Goal: Transaction & Acquisition: Purchase product/service

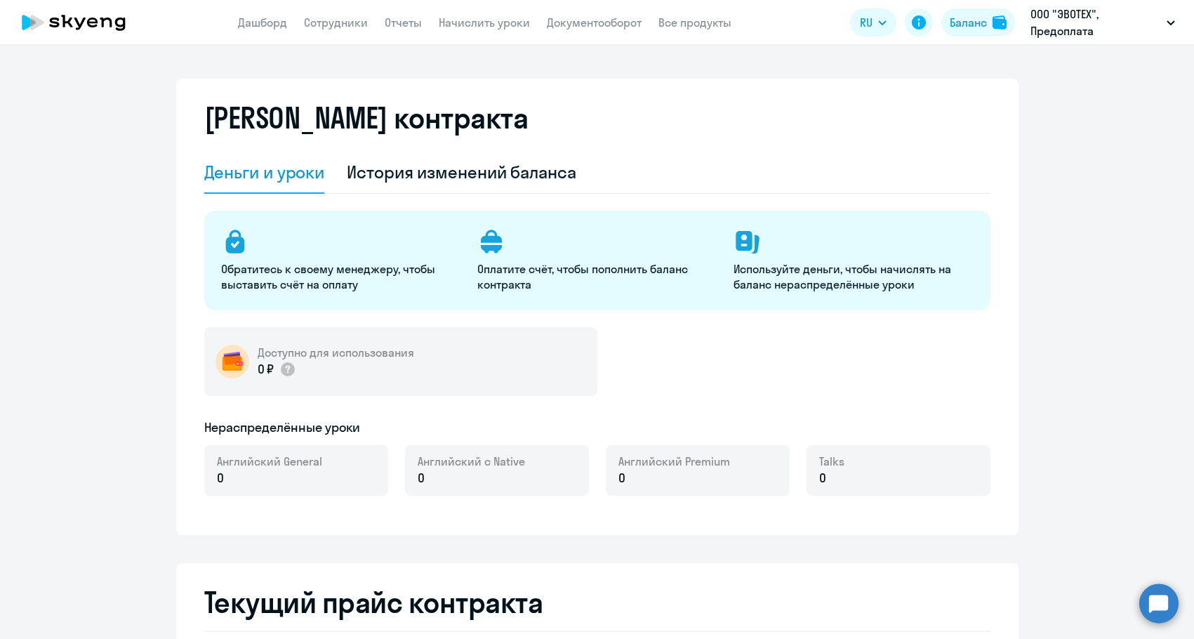
select select "english_adult_not_native_speaker"
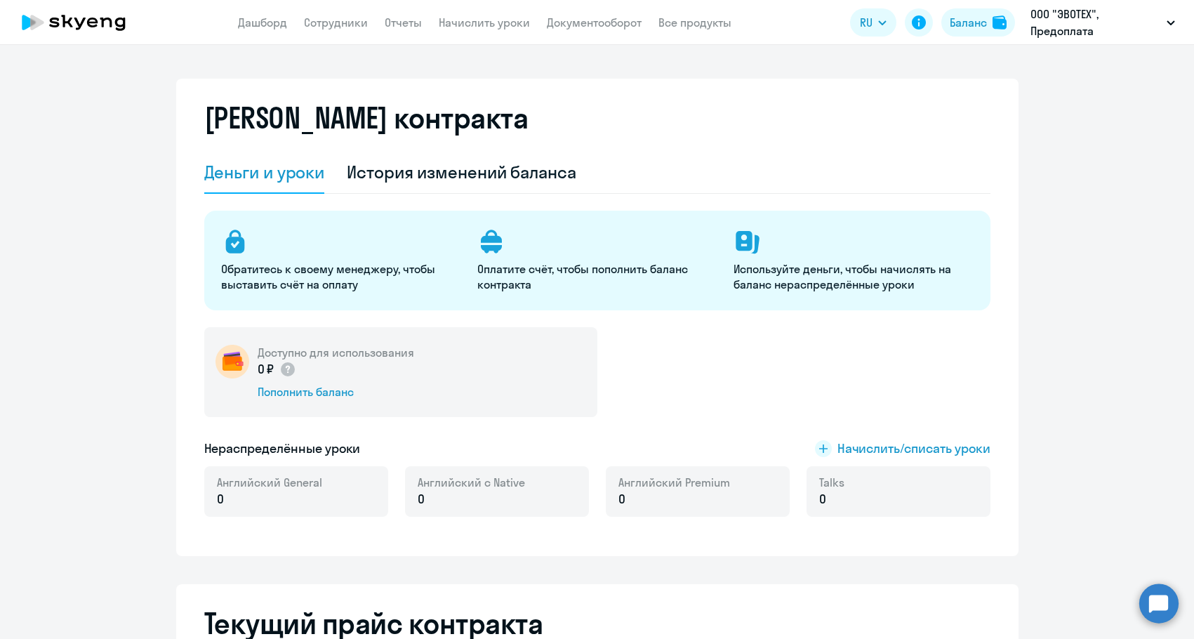
click at [323, 380] on div "0 ₽ Пополнить баланс" at bounding box center [336, 379] width 157 height 39
click at [323, 386] on div "Пополнить баланс" at bounding box center [336, 391] width 157 height 15
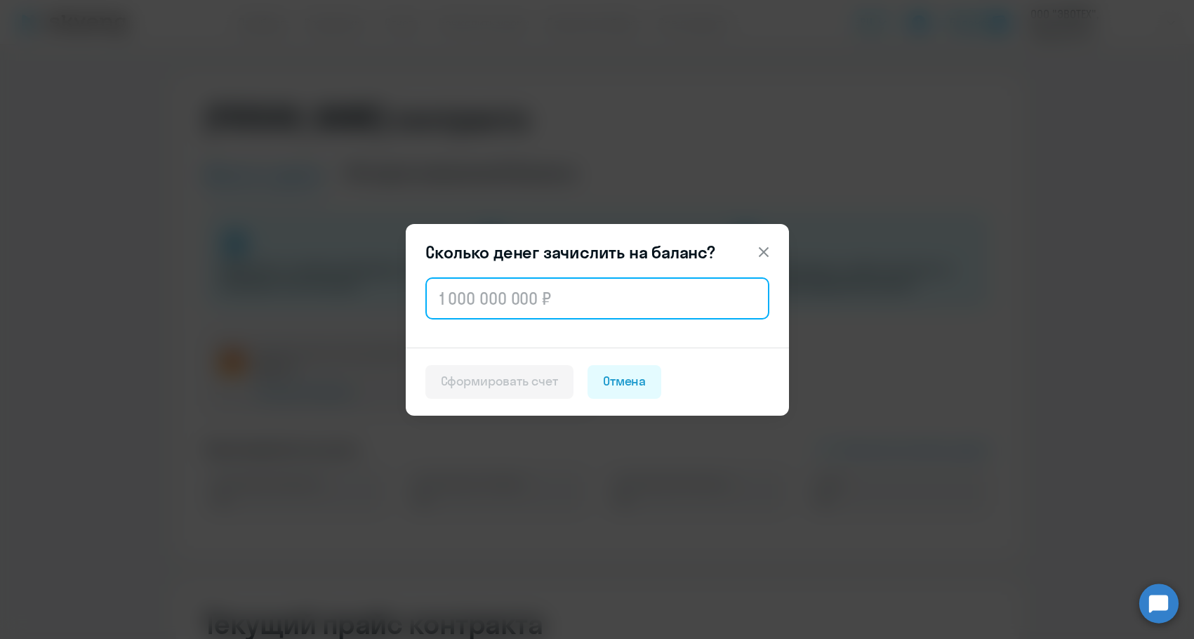
click at [524, 312] on input "text" at bounding box center [597, 298] width 344 height 42
paste input "37 296"
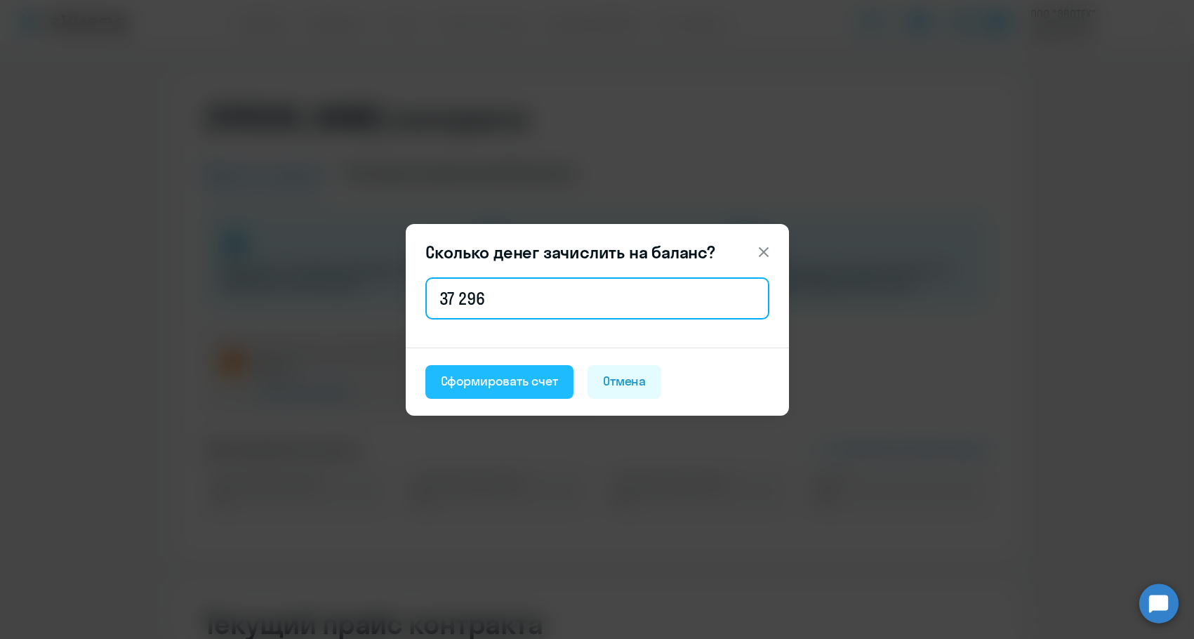
type input "37 296"
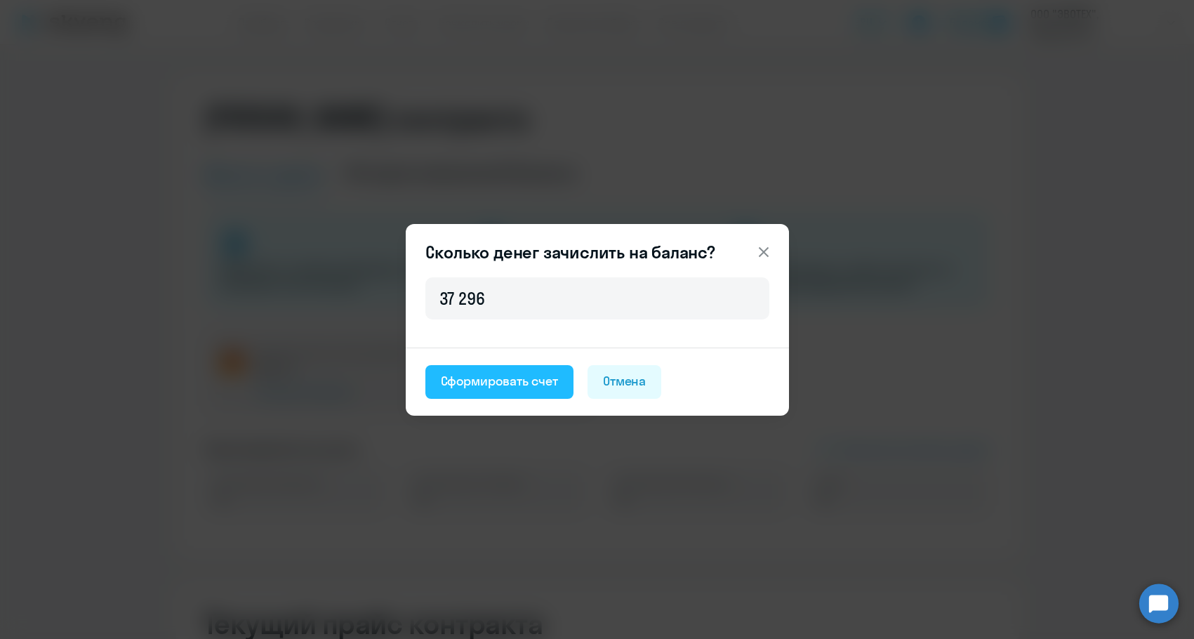
click at [511, 378] on div "Сформировать счет" at bounding box center [499, 381] width 117 height 18
